Goal: Transaction & Acquisition: Purchase product/service

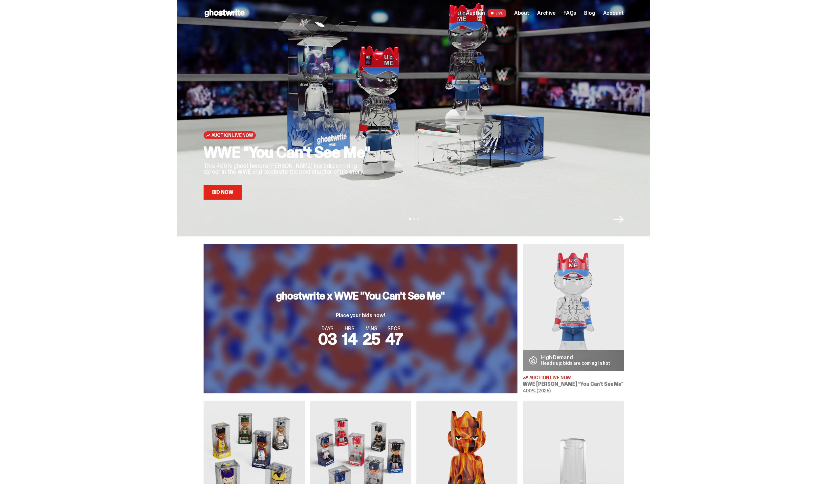
click at [559, 324] on img at bounding box center [572, 307] width 101 height 126
